Goal: Information Seeking & Learning: Learn about a topic

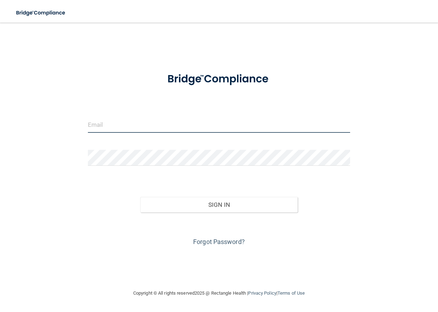
click at [110, 122] on input "email" at bounding box center [219, 125] width 262 height 16
type input "[PERSON_NAME][EMAIL_ADDRESS][PERSON_NAME][DOMAIN_NAME]"
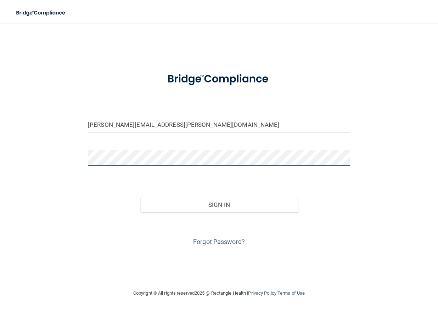
click at [140, 197] on button "Sign In" at bounding box center [218, 205] width 157 height 16
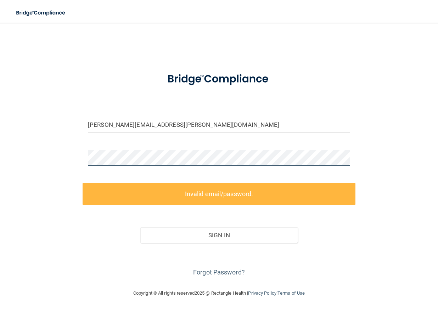
click at [0, 156] on html "Toggle navigation Manage My Enterprise Manage My Location [PERSON_NAME][EMAIL_A…" at bounding box center [219, 156] width 438 height 312
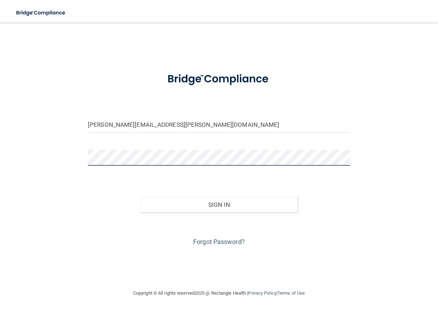
click at [140, 197] on button "Sign In" at bounding box center [218, 205] width 157 height 16
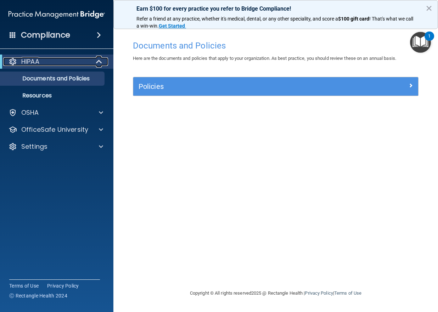
click at [51, 61] on div "HIPAA" at bounding box center [46, 61] width 87 height 8
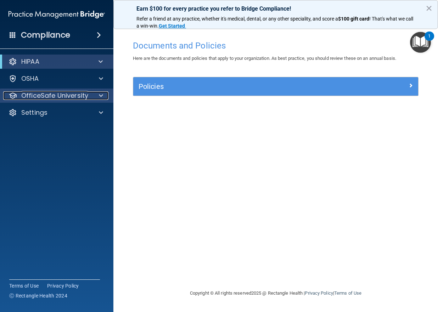
click at [86, 97] on p "OfficeSafe University" at bounding box center [54, 95] width 67 height 8
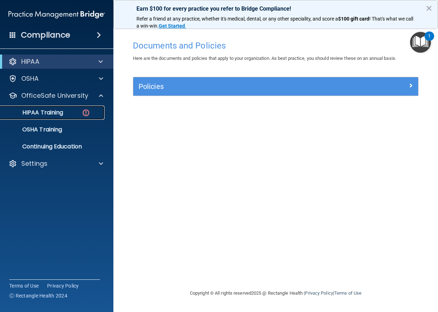
click at [68, 113] on div "HIPAA Training" at bounding box center [53, 112] width 97 height 7
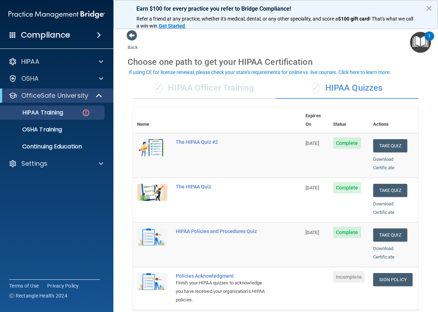
click at [302, 145] on td "08/20/2026" at bounding box center [315, 155] width 28 height 45
drag, startPoint x: 275, startPoint y: 145, endPoint x: 264, endPoint y: 144, distance: 11.1
click at [264, 144] on td "The HIPAA Quiz #2" at bounding box center [236, 155] width 130 height 45
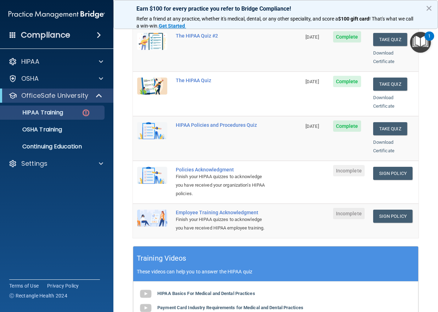
scroll to position [35, 0]
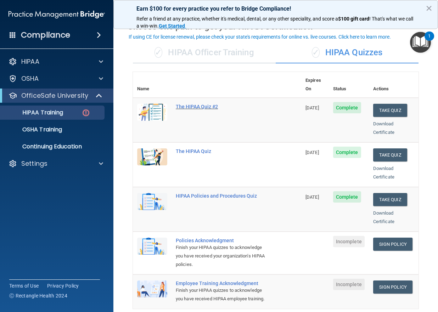
click at [201, 104] on div "The HIPAA Quiz #2" at bounding box center [221, 107] width 90 height 6
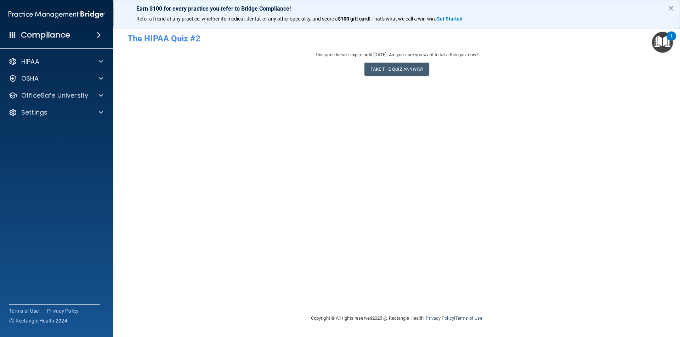
drag, startPoint x: 392, startPoint y: 93, endPoint x: 351, endPoint y: 91, distance: 41.1
drag, startPoint x: 351, startPoint y: 91, endPoint x: 343, endPoint y: 90, distance: 8.5
click at [343, 90] on div "- The HIPAA Quiz #2 This quiz doesn’t expire until 08/20/2026. Are you sure you…" at bounding box center [396, 169] width 538 height 278
click at [170, 49] on form "The HIPAA Quiz #2 This quiz doesn’t expire until 08/20/2026. Are you sure you w…" at bounding box center [396, 55] width 538 height 50
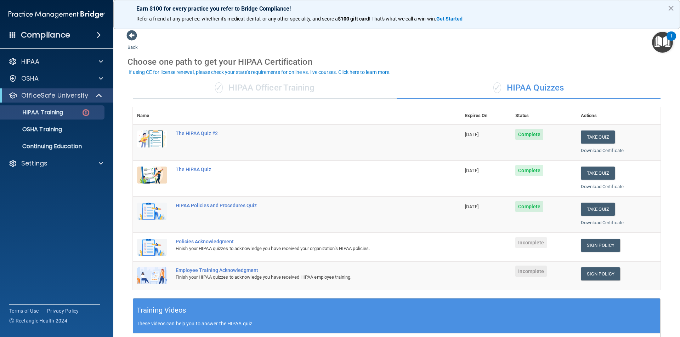
drag, startPoint x: 546, startPoint y: 78, endPoint x: 499, endPoint y: 67, distance: 48.2
click at [437, 67] on div "Choose one path to get your HIPAA Certification" at bounding box center [396, 62] width 538 height 21
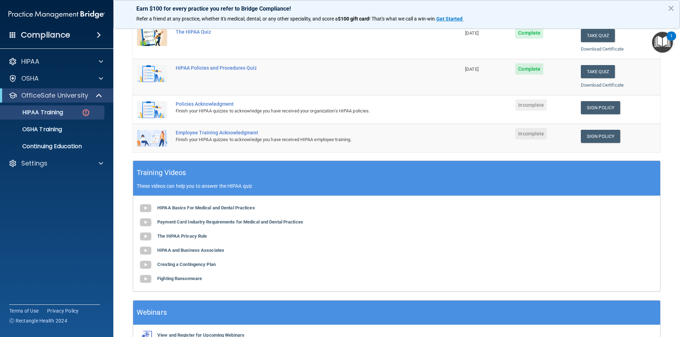
scroll to position [181, 0]
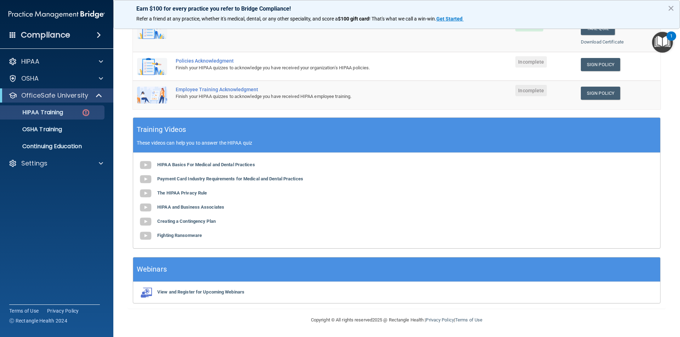
drag, startPoint x: 524, startPoint y: 314, endPoint x: 501, endPoint y: 307, distance: 24.1
click at [437, 312] on div "Copyright © All rights reserved 2025 @ Rectangle Health | Privacy Policy | Term…" at bounding box center [396, 320] width 258 height 23
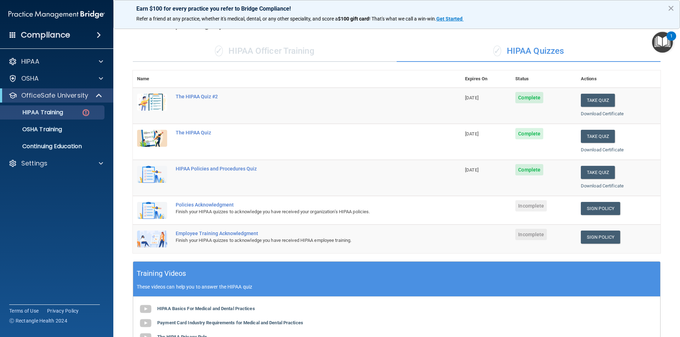
scroll to position [35, 0]
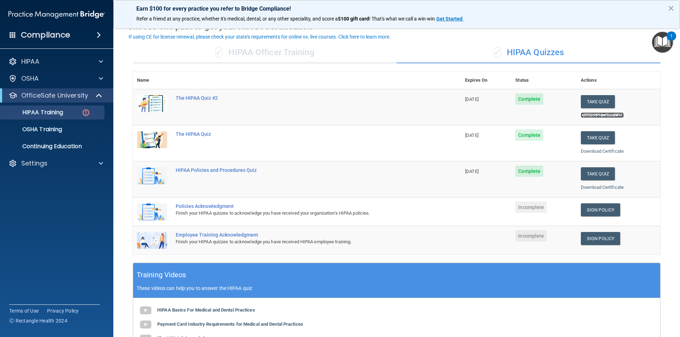
click at [437, 115] on link "Download Certificate" at bounding box center [602, 115] width 43 height 5
click at [437, 239] on link "Sign Policy" at bounding box center [600, 238] width 39 height 13
click at [437, 210] on link "Sign Policy" at bounding box center [600, 210] width 39 height 13
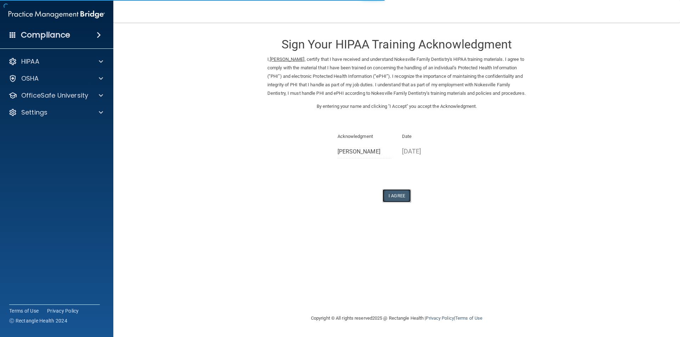
click at [394, 202] on button "I Agree" at bounding box center [396, 195] width 28 height 13
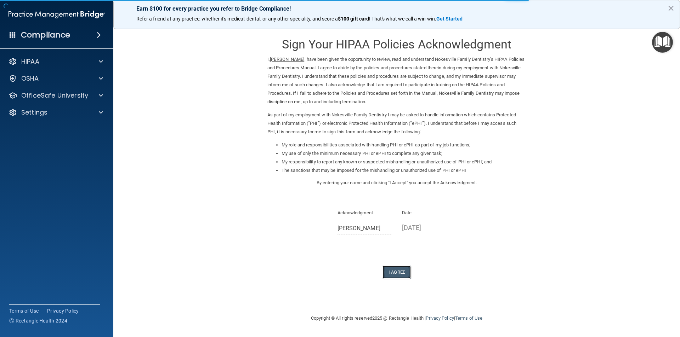
click at [393, 271] on button "I Agree" at bounding box center [396, 272] width 28 height 13
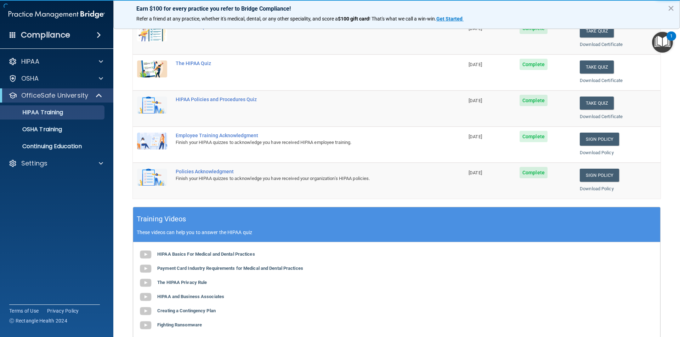
scroll to position [71, 0]
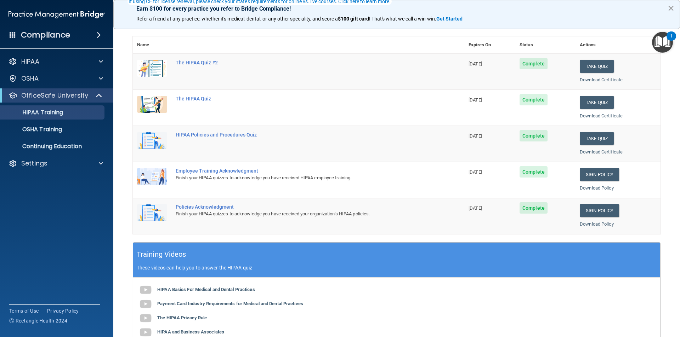
click at [672, 5] on button "×" at bounding box center [670, 7] width 7 height 11
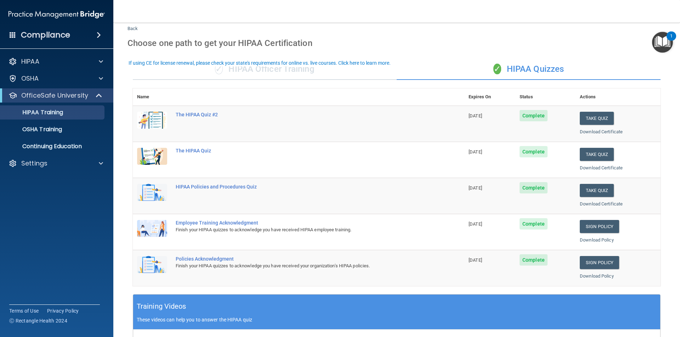
scroll to position [0, 0]
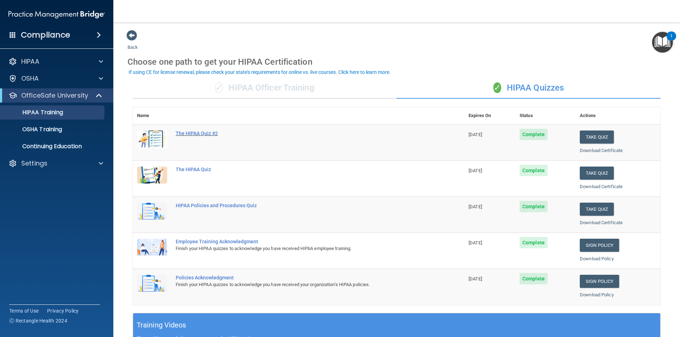
click at [197, 133] on div "The HIPAA Quiz #2" at bounding box center [302, 134] width 253 height 6
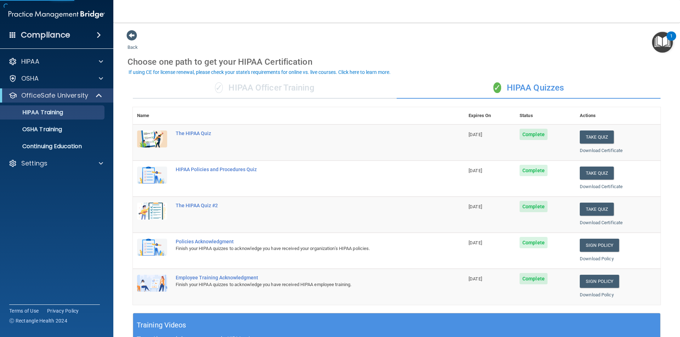
click at [310, 77] on div "✓ HIPAA Officer Training ✓ HIPAA Quizzes Name Expires On Status Actions The HIP…" at bounding box center [396, 288] width 538 height 433
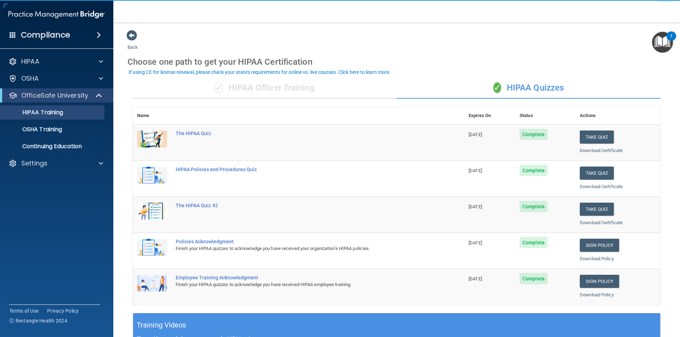
click at [306, 83] on div "✓ HIPAA Officer Training" at bounding box center [265, 88] width 264 height 21
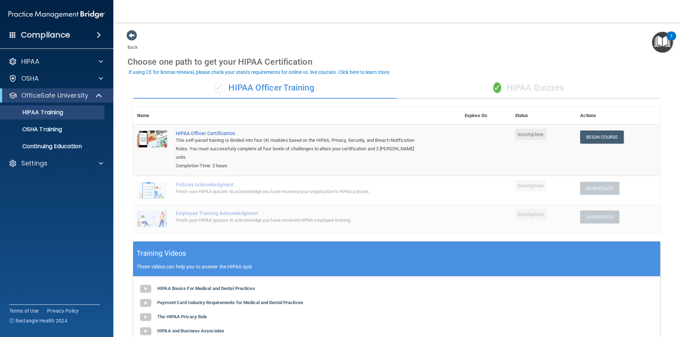
click at [505, 88] on div "✓ HIPAA Quizzes" at bounding box center [528, 88] width 264 height 21
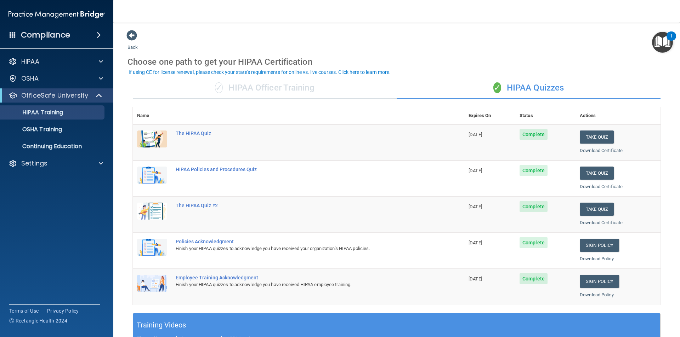
click at [306, 87] on div "✓ HIPAA Officer Training" at bounding box center [265, 88] width 264 height 21
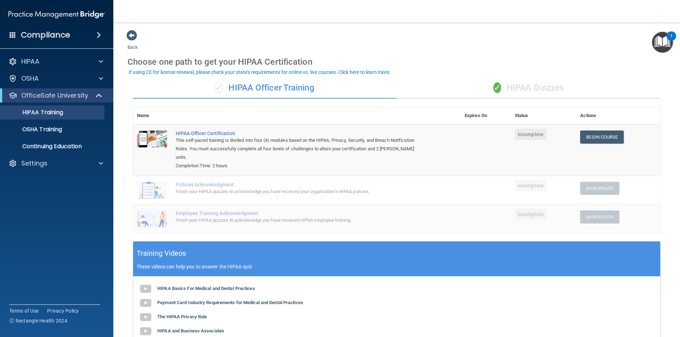
click at [534, 86] on div "✓ HIPAA Quizzes" at bounding box center [528, 88] width 264 height 21
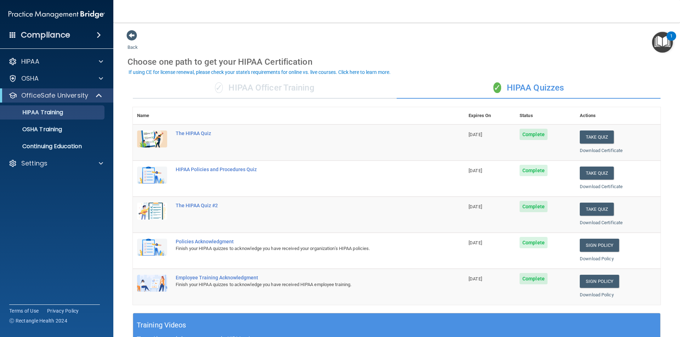
click at [282, 85] on div "✓ HIPAA Officer Training" at bounding box center [265, 88] width 264 height 21
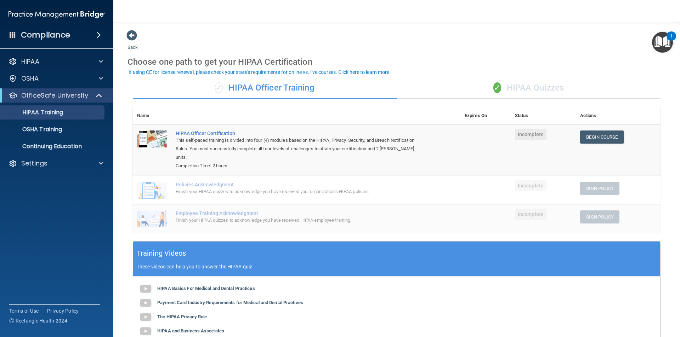
click at [544, 85] on div "✓ HIPAA Quizzes" at bounding box center [528, 88] width 264 height 21
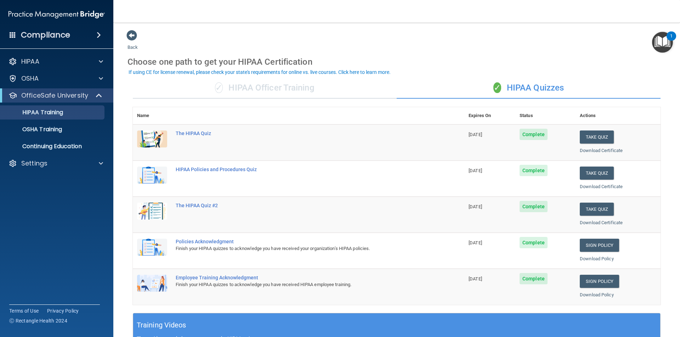
drag, startPoint x: 414, startPoint y: 65, endPoint x: 340, endPoint y: 78, distance: 75.5
click at [390, 56] on div "Choose one path to get your HIPAA Certification" at bounding box center [396, 62] width 538 height 21
click at [307, 91] on div "✓ HIPAA Officer Training" at bounding box center [265, 88] width 264 height 21
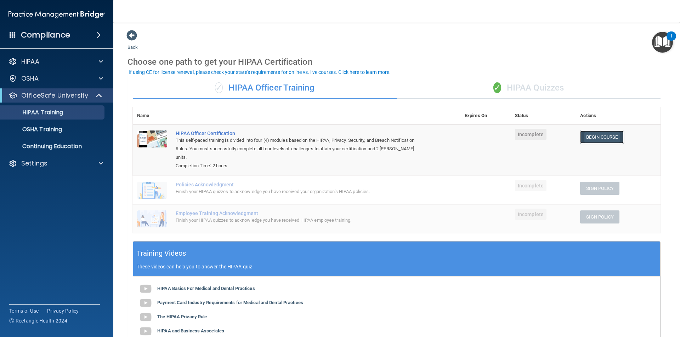
click at [600, 137] on link "Begin Course" at bounding box center [601, 137] width 43 height 13
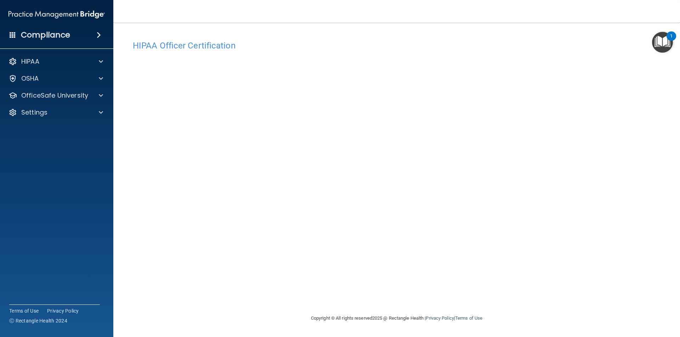
drag, startPoint x: 505, startPoint y: 285, endPoint x: 491, endPoint y: 52, distance: 233.7
click at [532, 50] on h4 "HIPAA Officer Certification" at bounding box center [396, 45] width 527 height 9
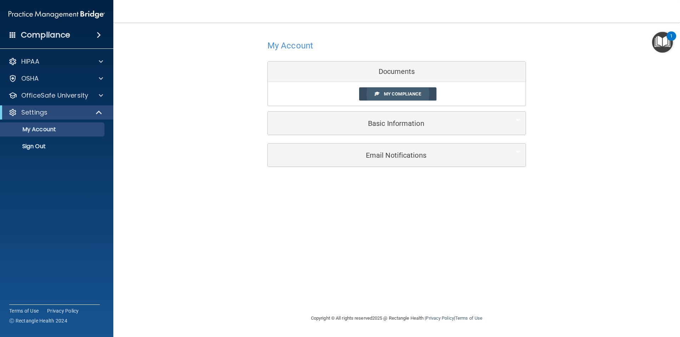
click at [402, 96] on span "My Compliance" at bounding box center [402, 93] width 37 height 5
click at [77, 97] on p "OfficeSafe University" at bounding box center [54, 95] width 67 height 8
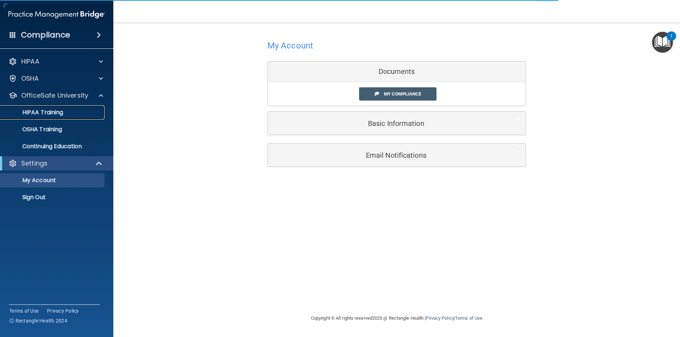
drag, startPoint x: 56, startPoint y: 116, endPoint x: 59, endPoint y: 115, distance: 3.6
click at [56, 115] on p "HIPAA Training" at bounding box center [34, 112] width 58 height 7
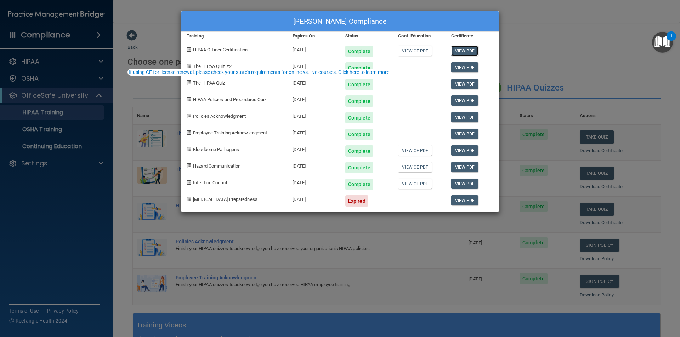
click at [465, 51] on link "View PDF" at bounding box center [464, 51] width 27 height 10
